Goal: Transaction & Acquisition: Purchase product/service

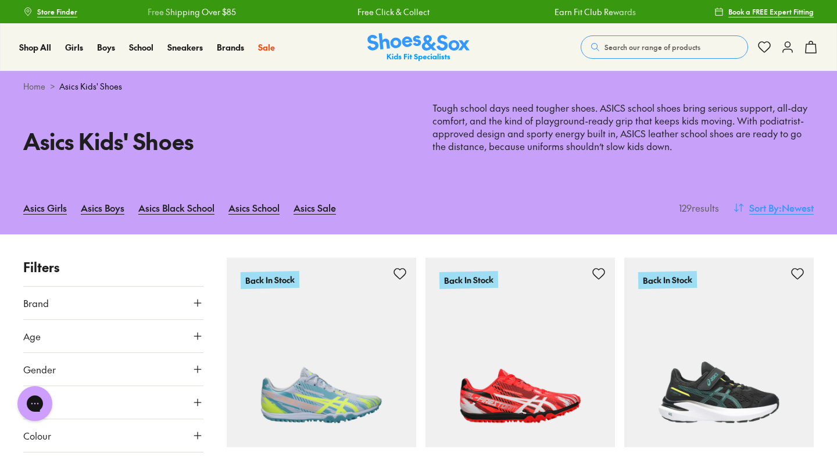
click at [779, 209] on span ": Newest" at bounding box center [796, 208] width 35 height 14
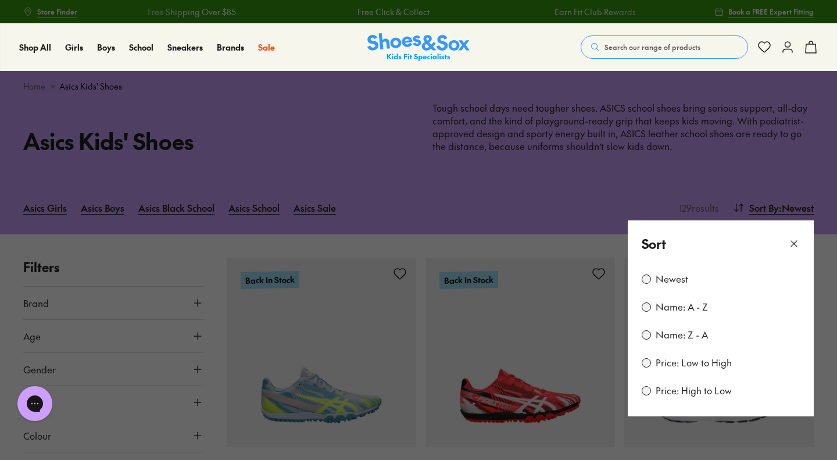
click at [708, 367] on label "Price: Low to High" at bounding box center [694, 362] width 76 height 13
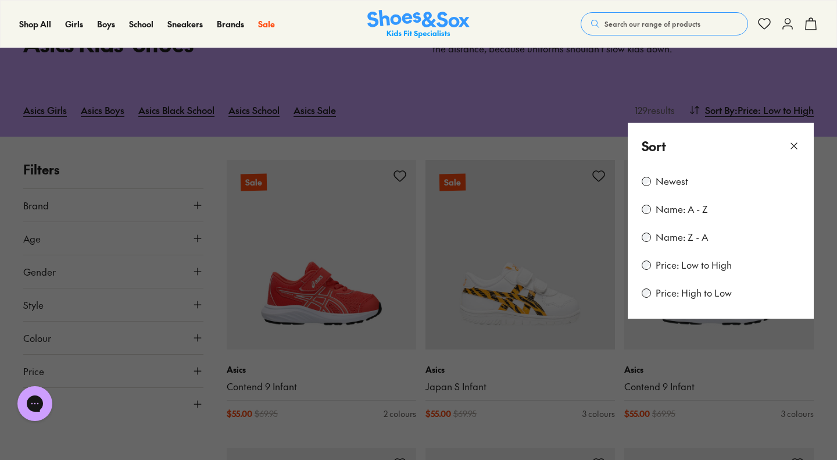
click at [576, 110] on button at bounding box center [418, 230] width 837 height 460
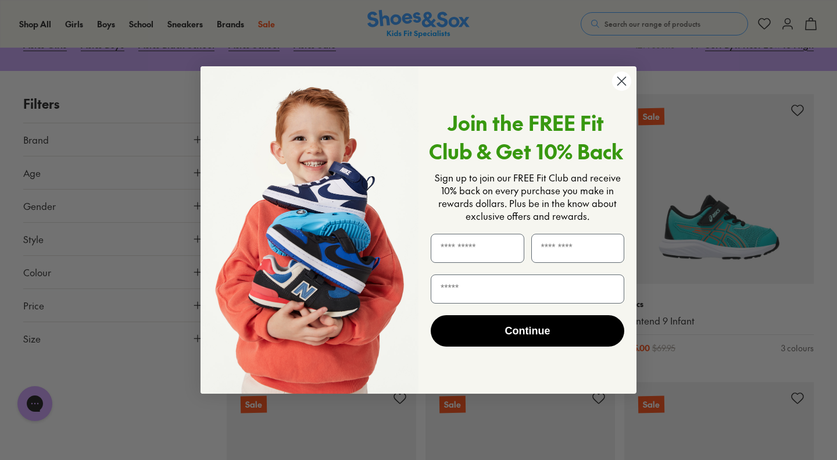
scroll to position [164, 0]
click at [623, 83] on circle "Close dialog" at bounding box center [621, 80] width 19 height 19
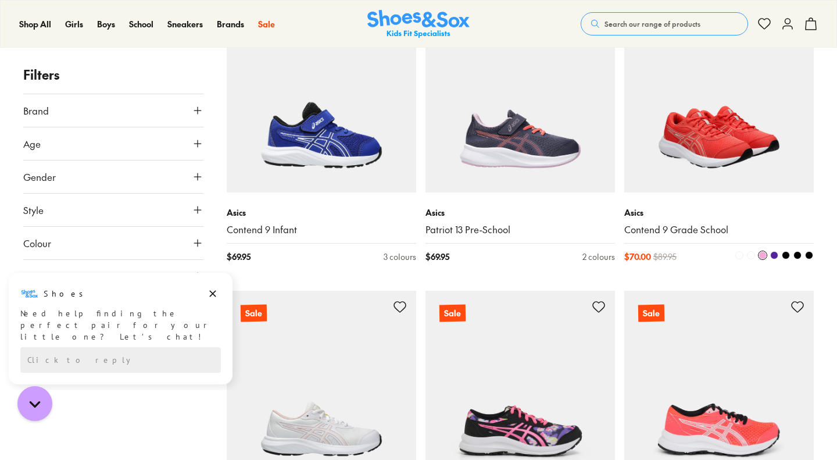
scroll to position [1689, 0]
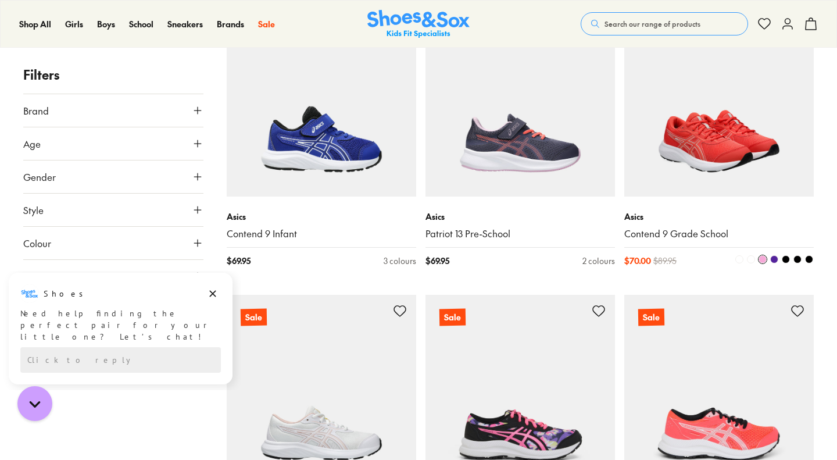
click at [713, 123] on img at bounding box center [718, 101] width 189 height 189
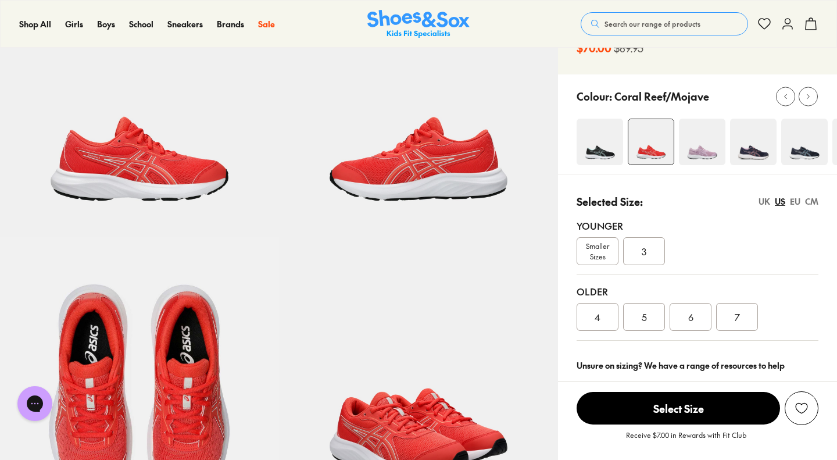
select select "*"
click at [597, 310] on span "4" at bounding box center [598, 317] width 6 height 14
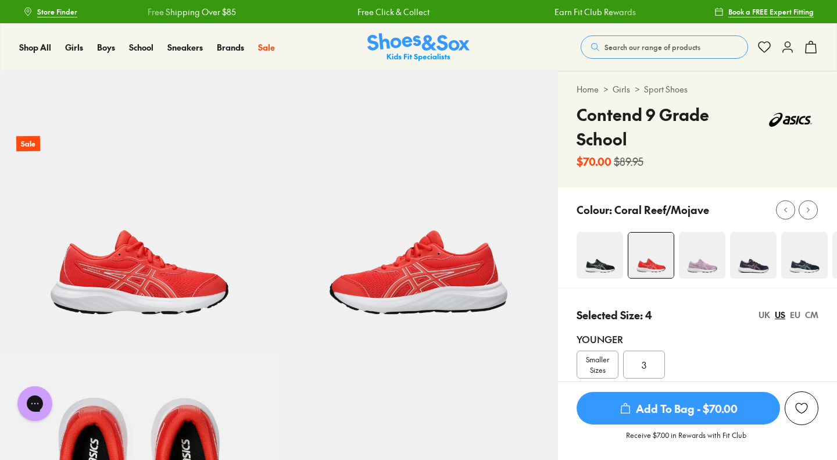
click at [697, 232] on img at bounding box center [702, 255] width 47 height 47
